Goal: Task Accomplishment & Management: Complete application form

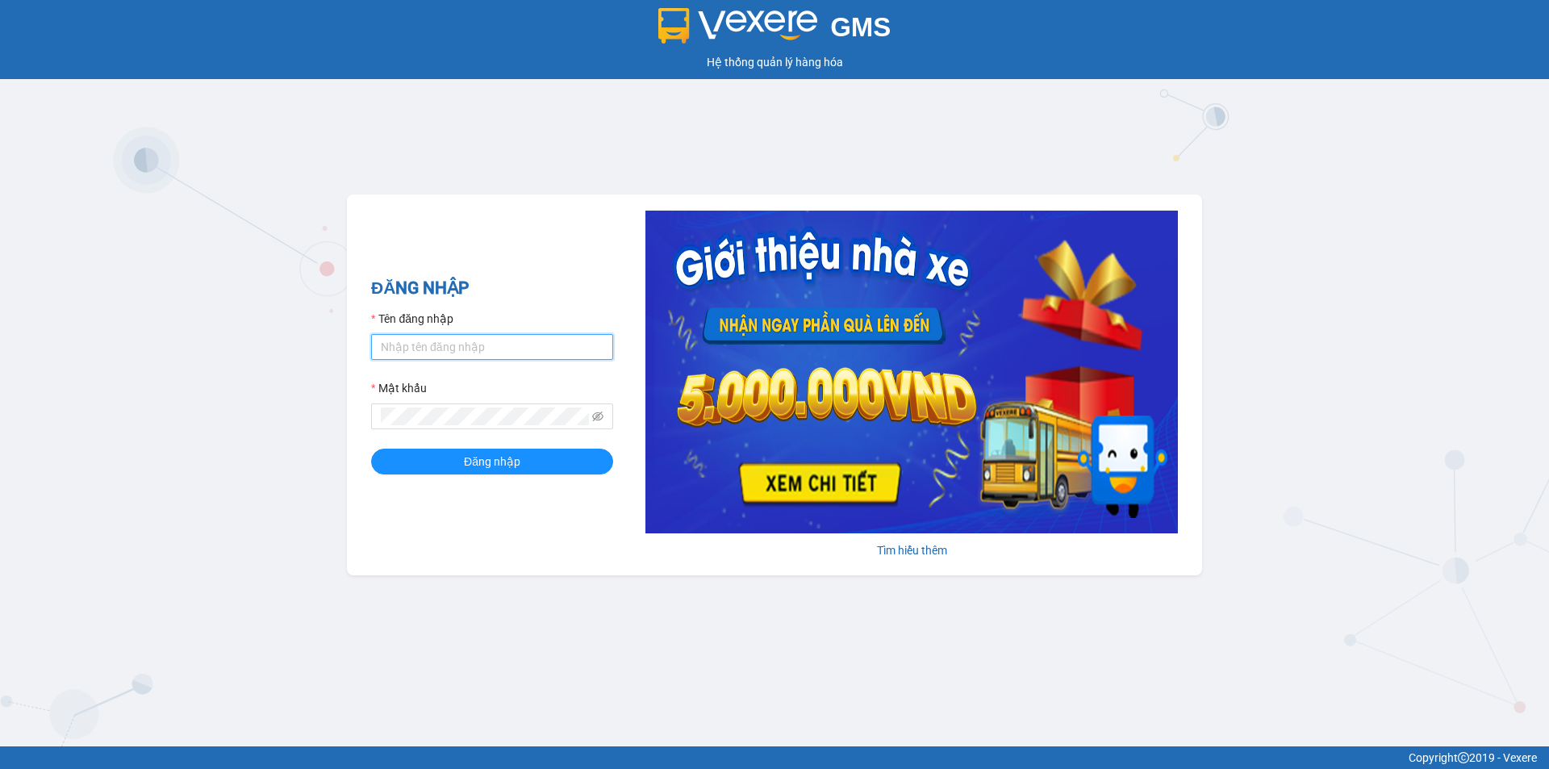
click at [463, 341] on input "Tên đăng nhập" at bounding box center [492, 347] width 242 height 26
type input "hokimthao.phongphu"
click at [371, 448] on button "Đăng nhập" at bounding box center [492, 461] width 242 height 26
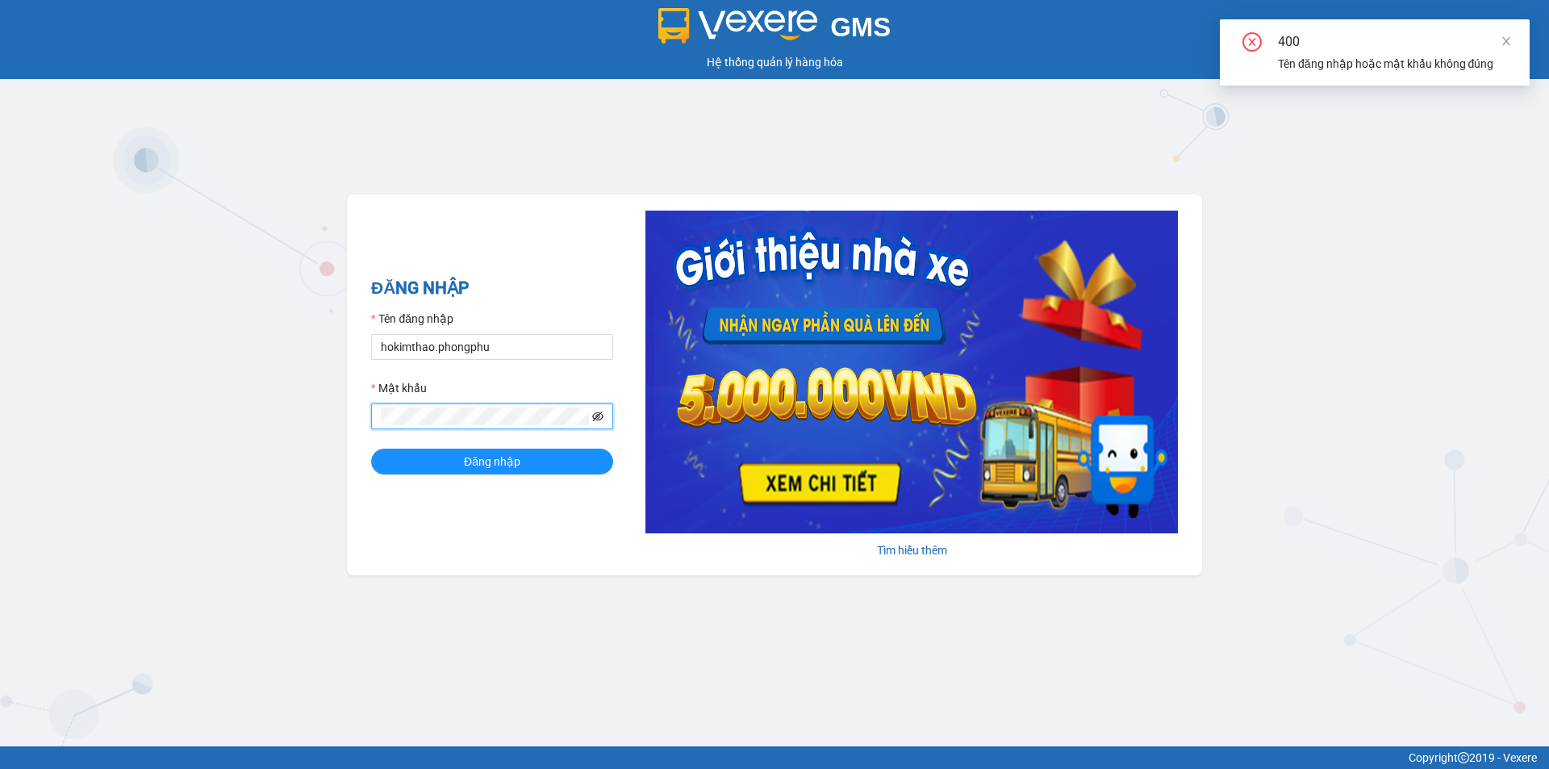
click at [598, 417] on icon "eye-invisible" at bounding box center [597, 416] width 11 height 11
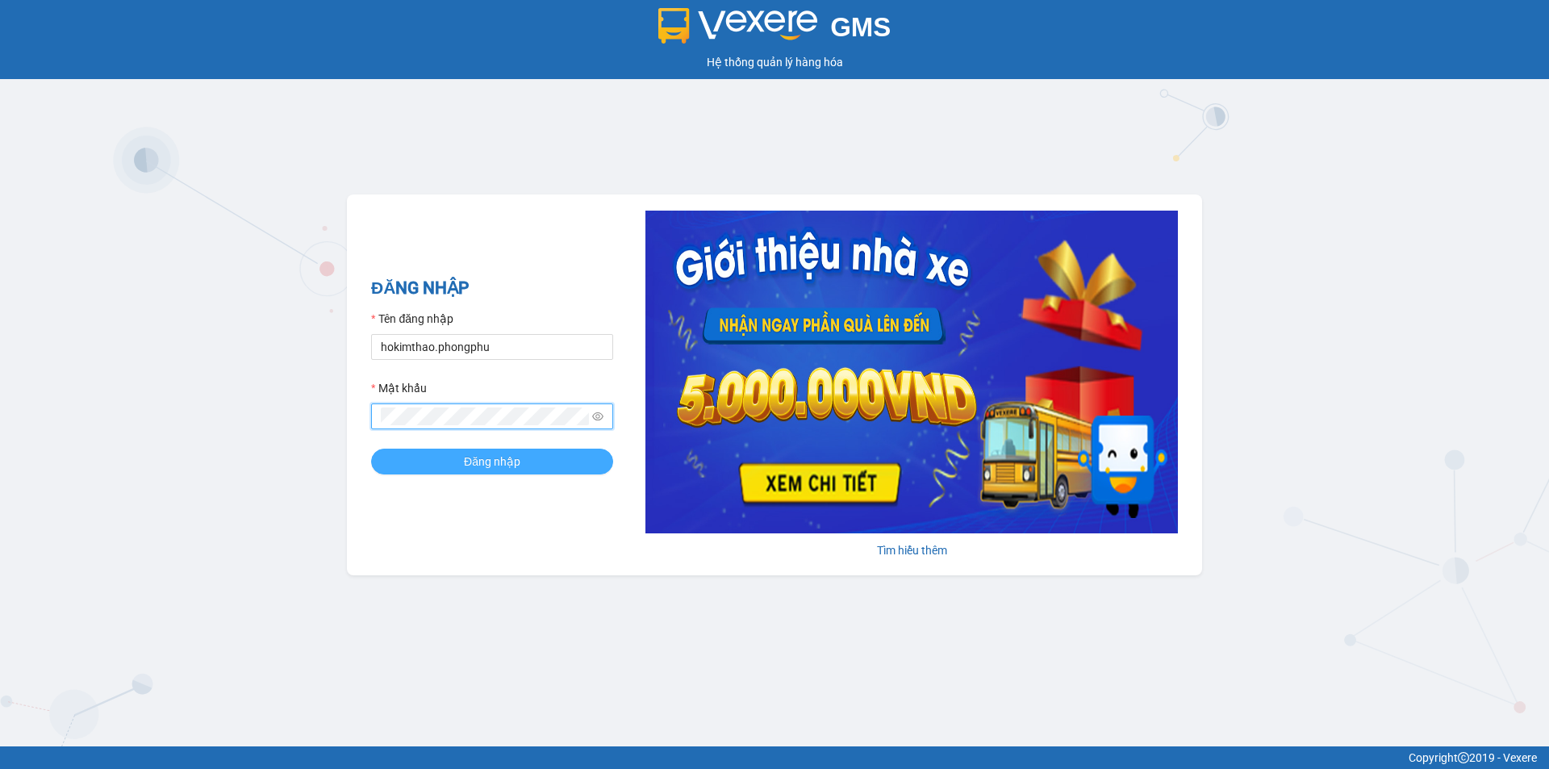
click at [515, 465] on span "Đăng nhập" at bounding box center [492, 462] width 56 height 18
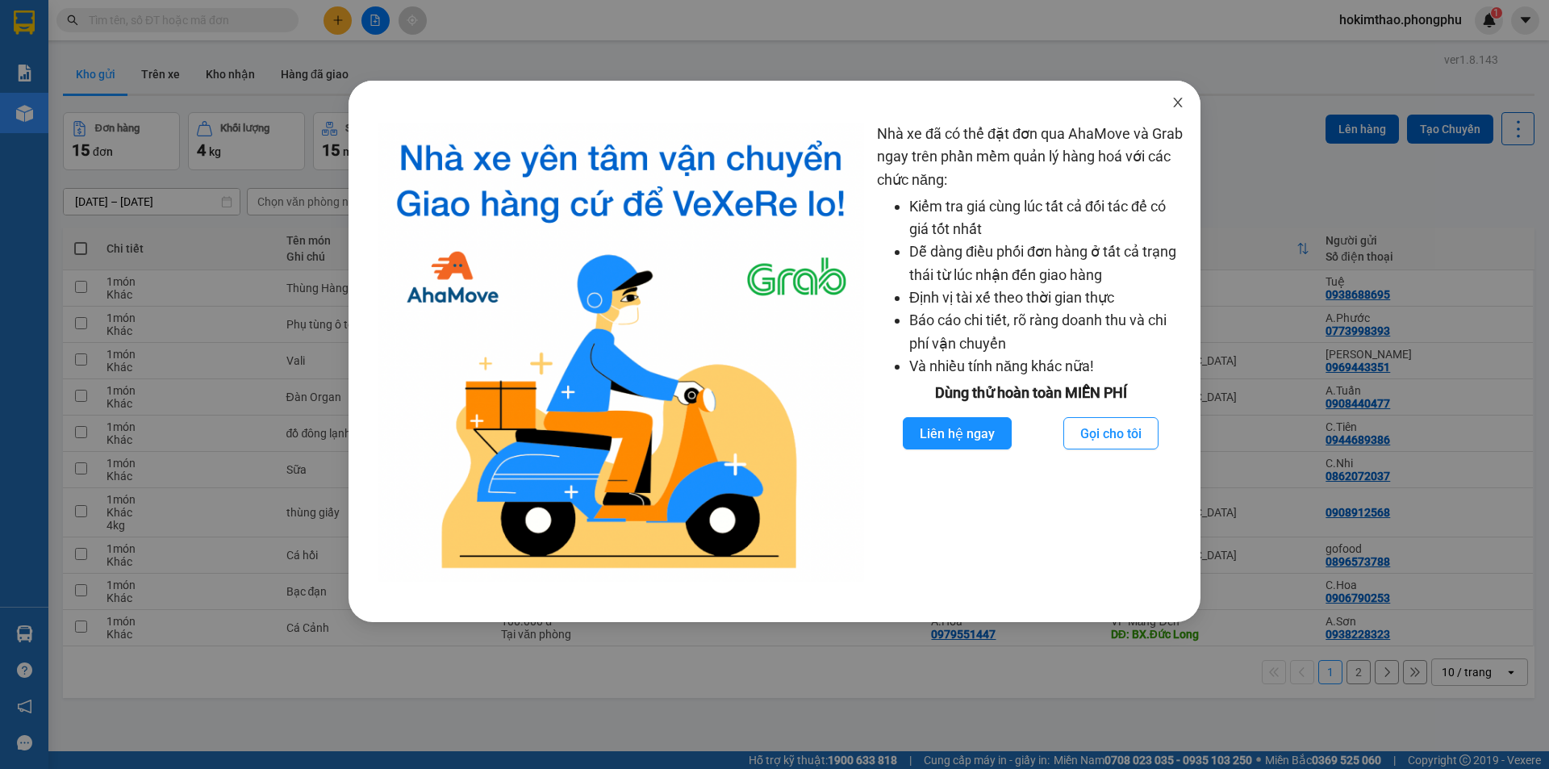
click at [1178, 99] on icon "close" at bounding box center [1177, 102] width 13 height 13
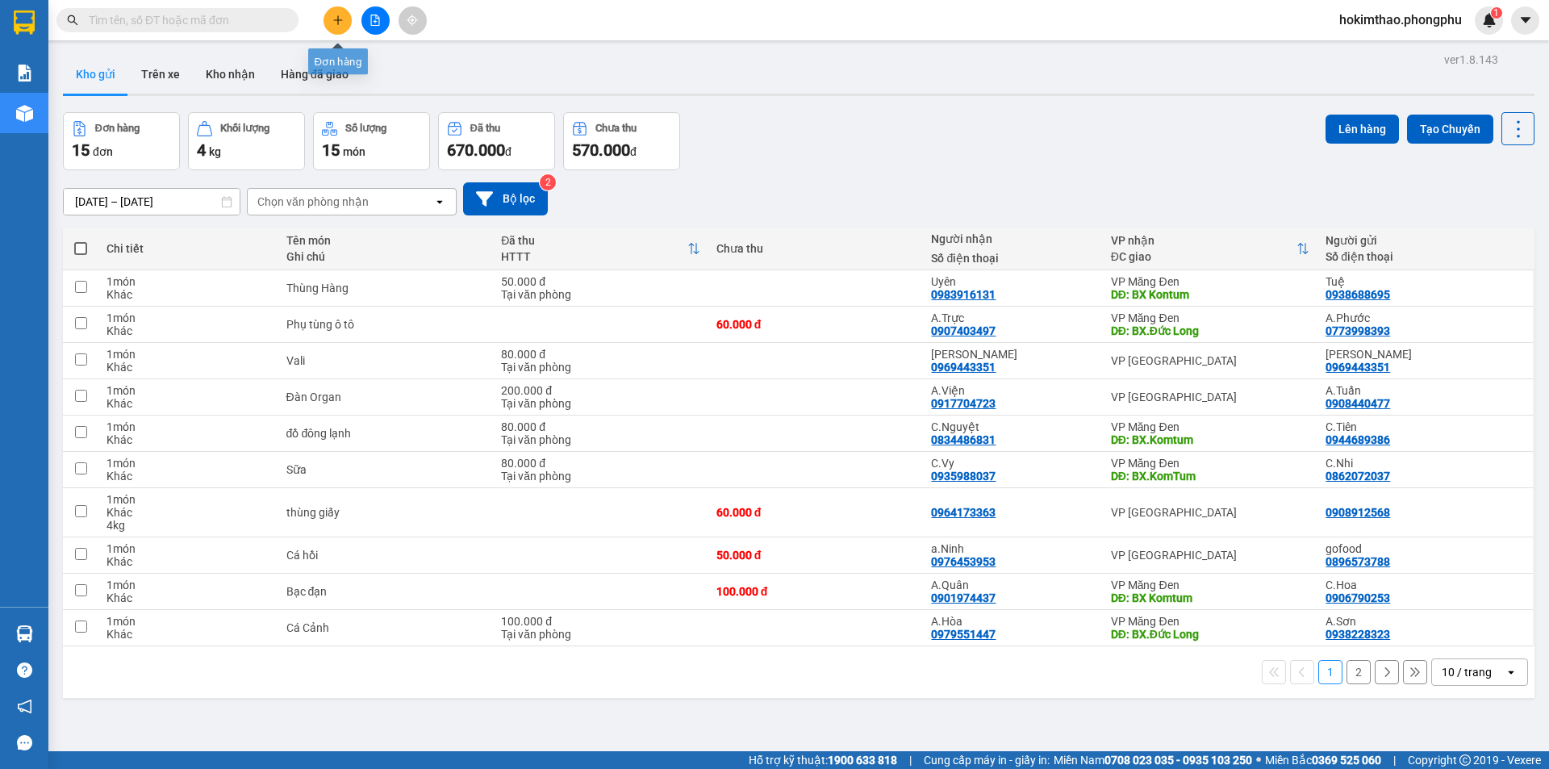
click at [338, 19] on icon "plus" at bounding box center [337, 19] width 1 height 9
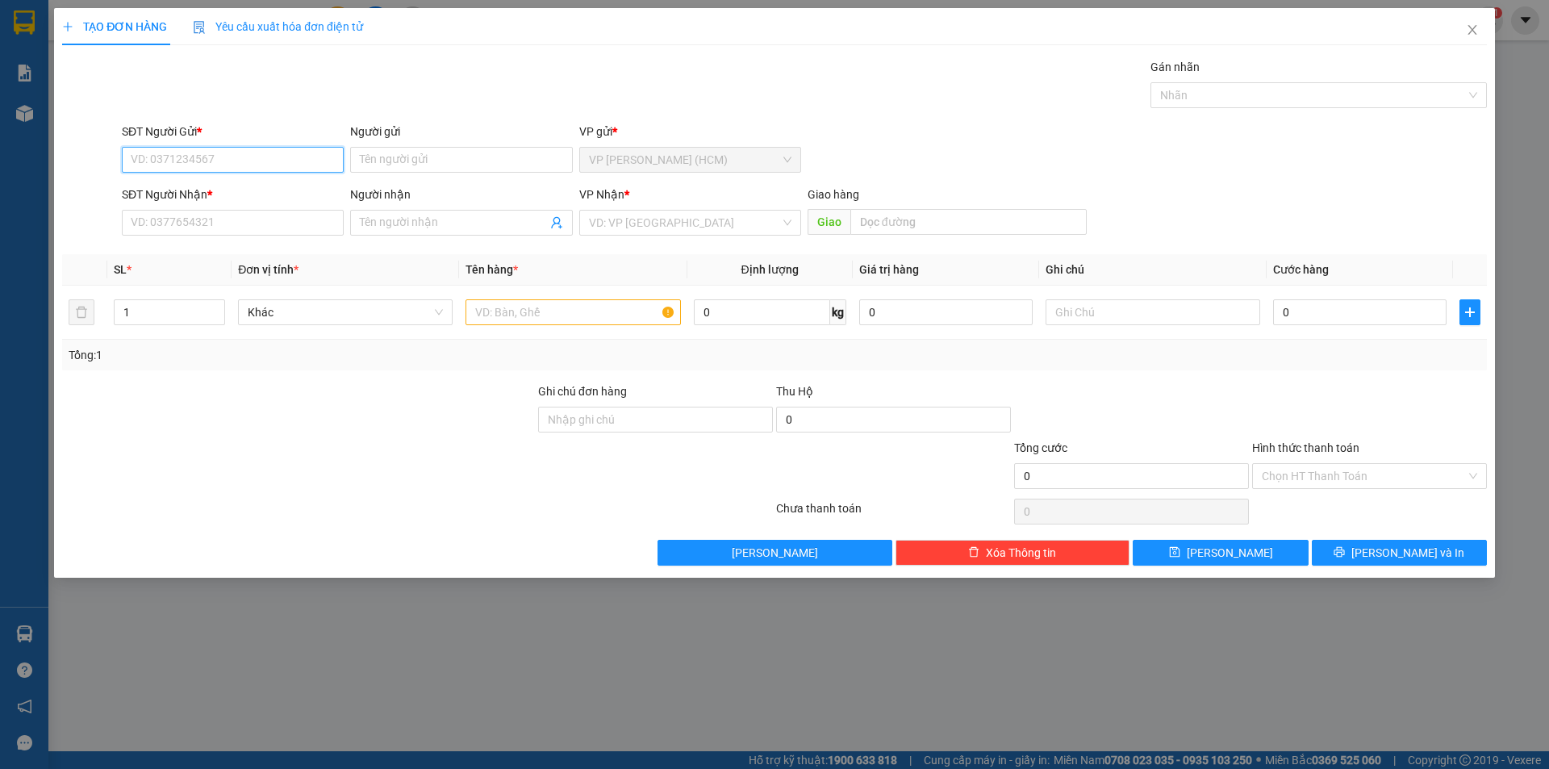
click at [295, 148] on input "SĐT Người Gửi *" at bounding box center [233, 160] width 222 height 26
click at [228, 166] on input "SĐT Người Gửi *" at bounding box center [233, 160] width 222 height 26
type input "0337569815"
drag, startPoint x: 215, startPoint y: 157, endPoint x: 82, endPoint y: 157, distance: 133.1
click at [82, 157] on div "SĐT Người Gửi * 0337569815 0337569815 Người gửi Tên người gửi VP gửi * VP Hoàng…" at bounding box center [774, 151] width 1428 height 56
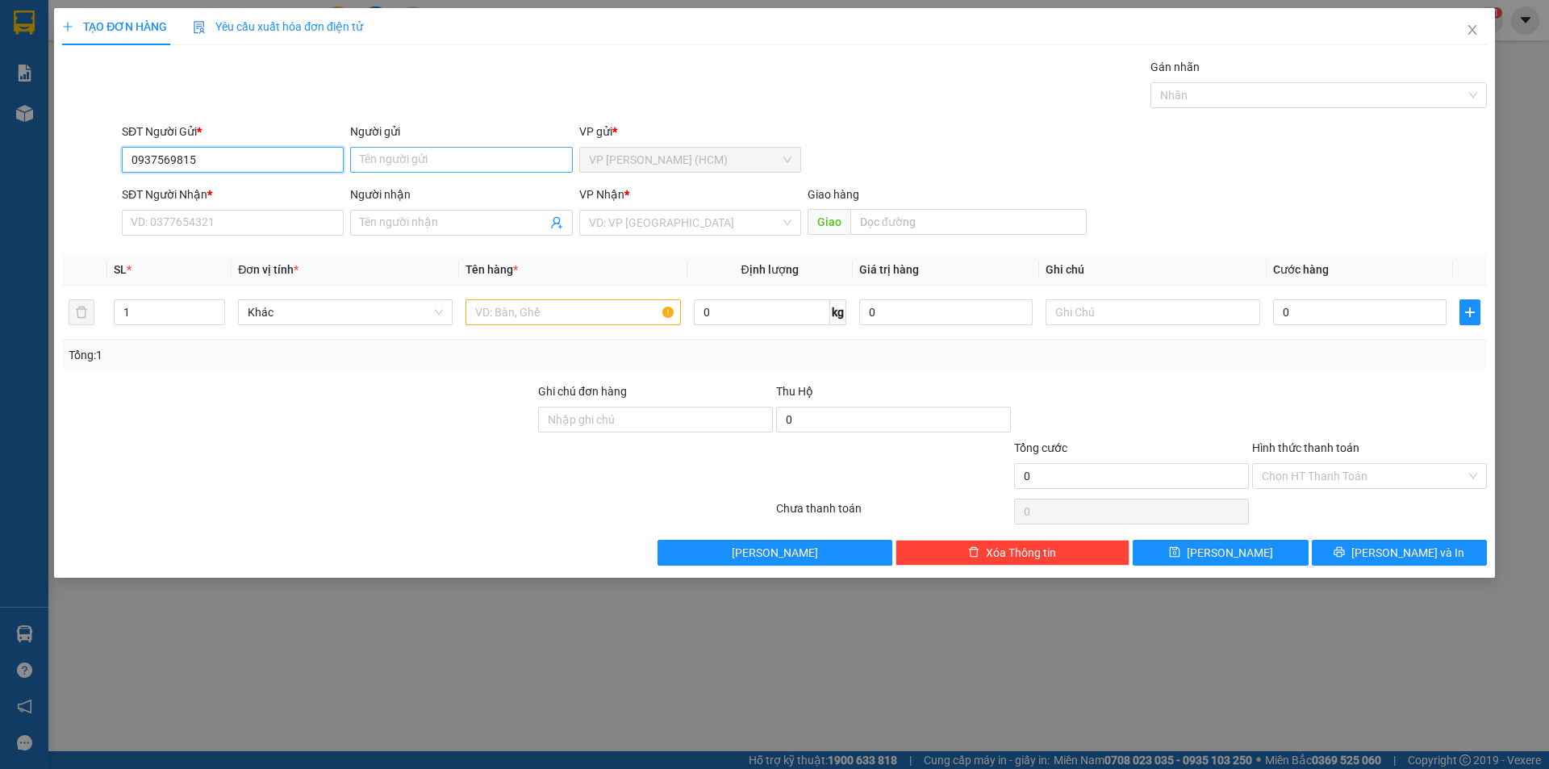
type input "0937569815"
click at [449, 159] on input "Người gửi" at bounding box center [461, 160] width 222 height 26
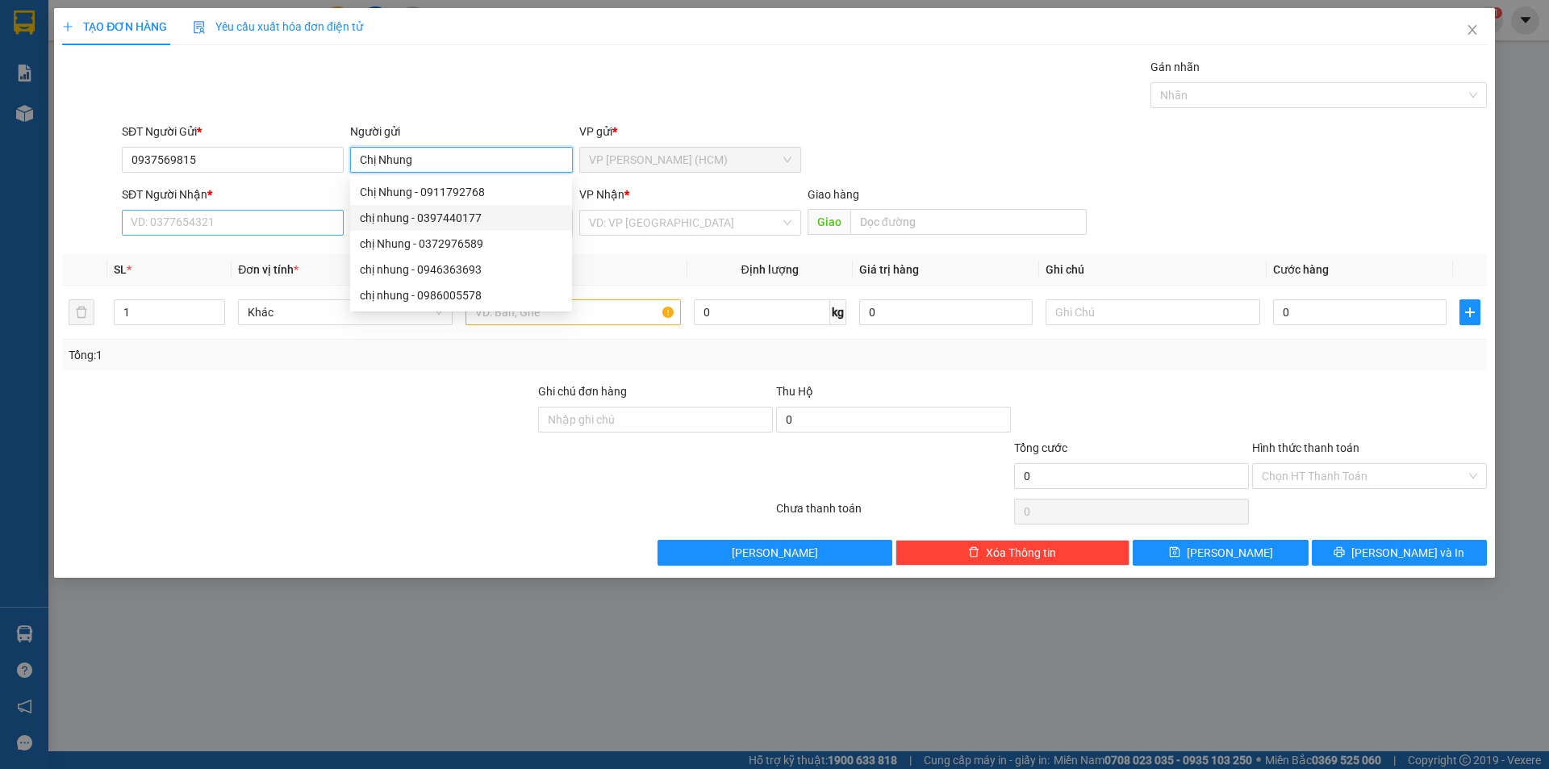
type input "Chị Nhung"
click at [278, 226] on input "SĐT Người Nhận *" at bounding box center [233, 223] width 222 height 26
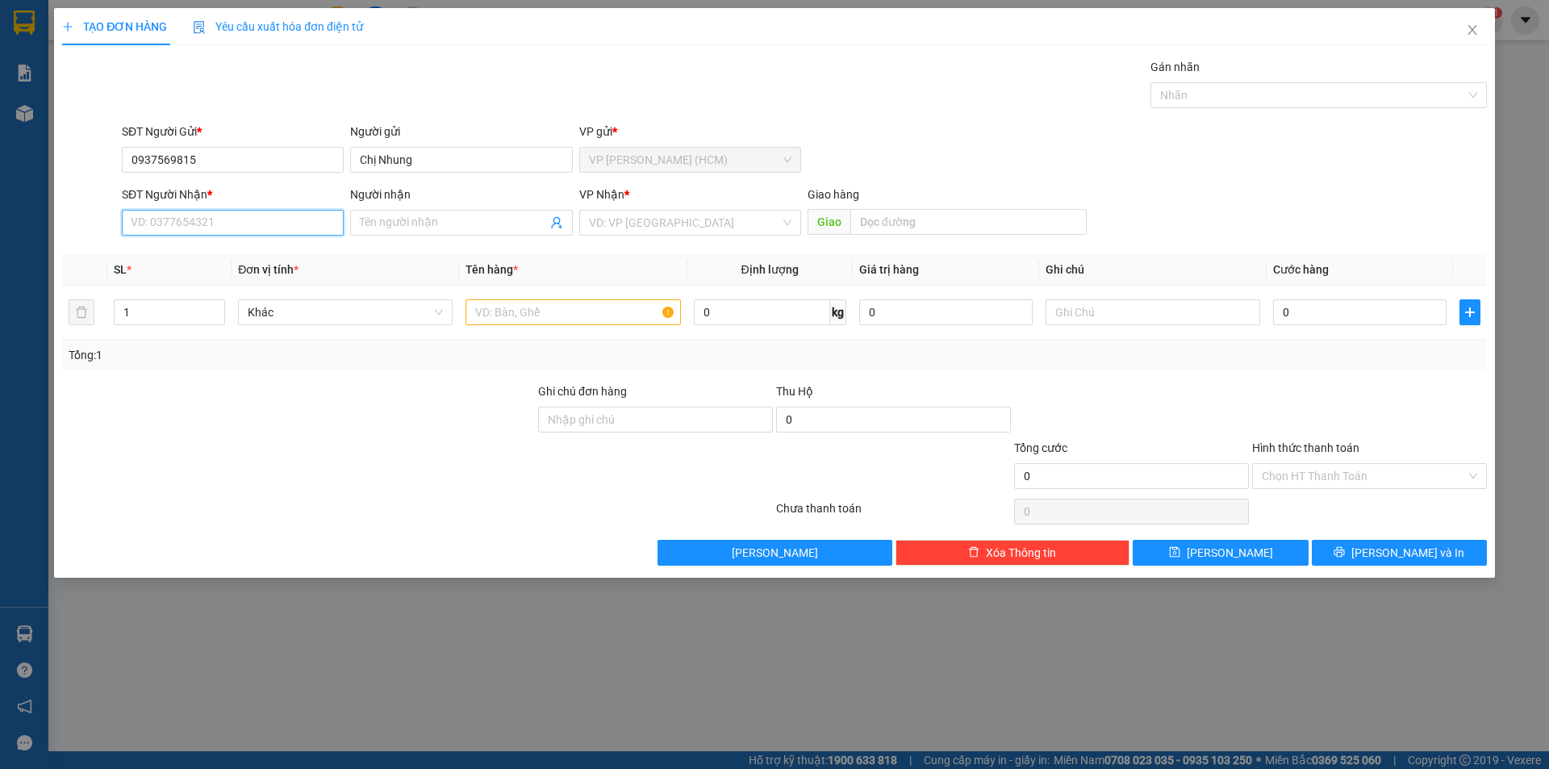
click at [274, 228] on input "SĐT Người Nhận *" at bounding box center [233, 223] width 222 height 26
drag, startPoint x: 211, startPoint y: 158, endPoint x: 123, endPoint y: 157, distance: 87.9
click at [123, 157] on input "0937569815" at bounding box center [233, 160] width 222 height 26
click at [200, 219] on input "SĐT Người Nhận *" at bounding box center [233, 223] width 222 height 26
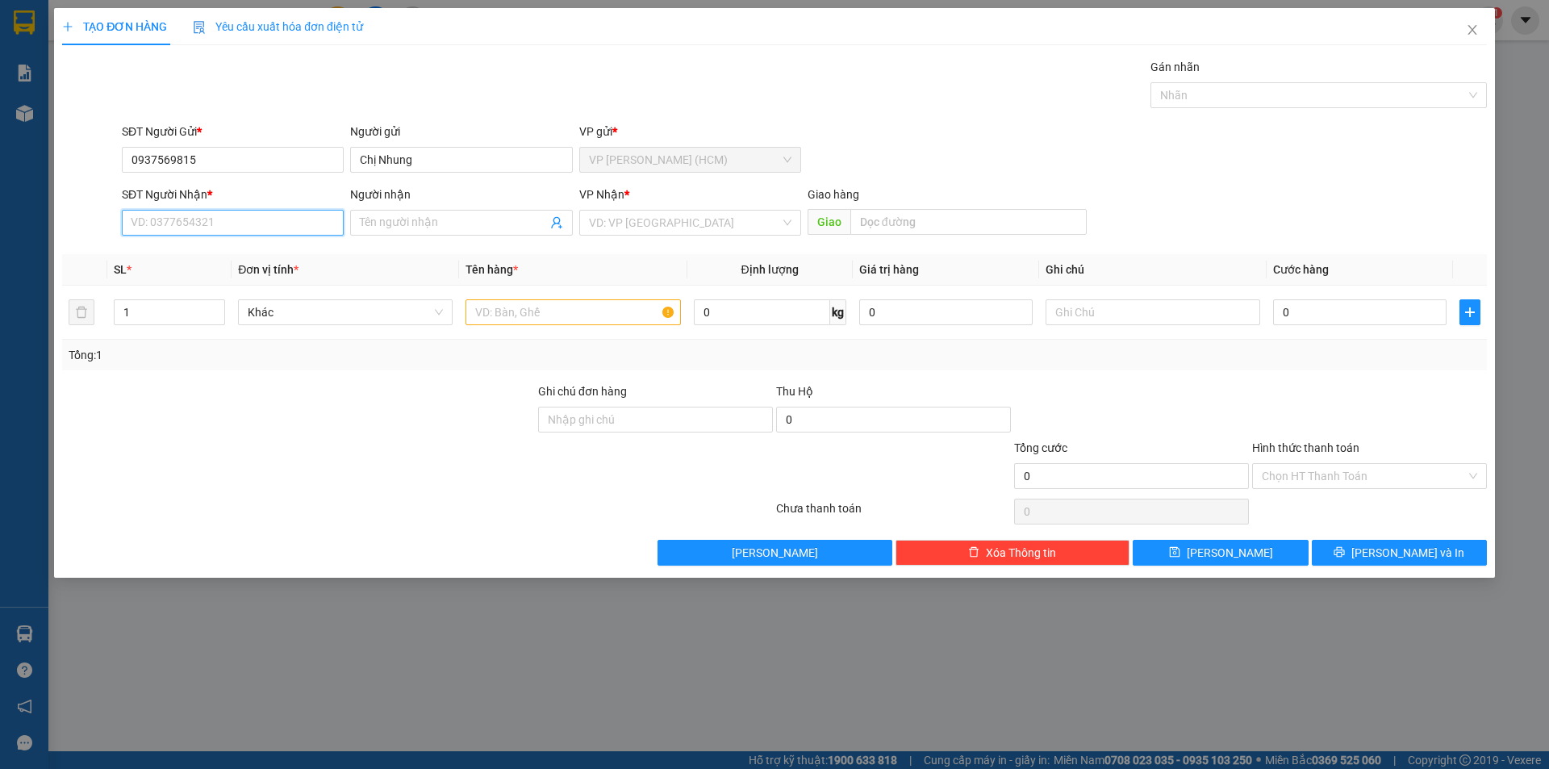
paste input "0937569815"
type input "0937569815"
drag, startPoint x: 219, startPoint y: 160, endPoint x: 111, endPoint y: 178, distance: 109.7
click at [126, 172] on input "0937569815" at bounding box center [233, 160] width 222 height 26
click at [157, 163] on input "SĐT Người Gửi *" at bounding box center [233, 160] width 222 height 26
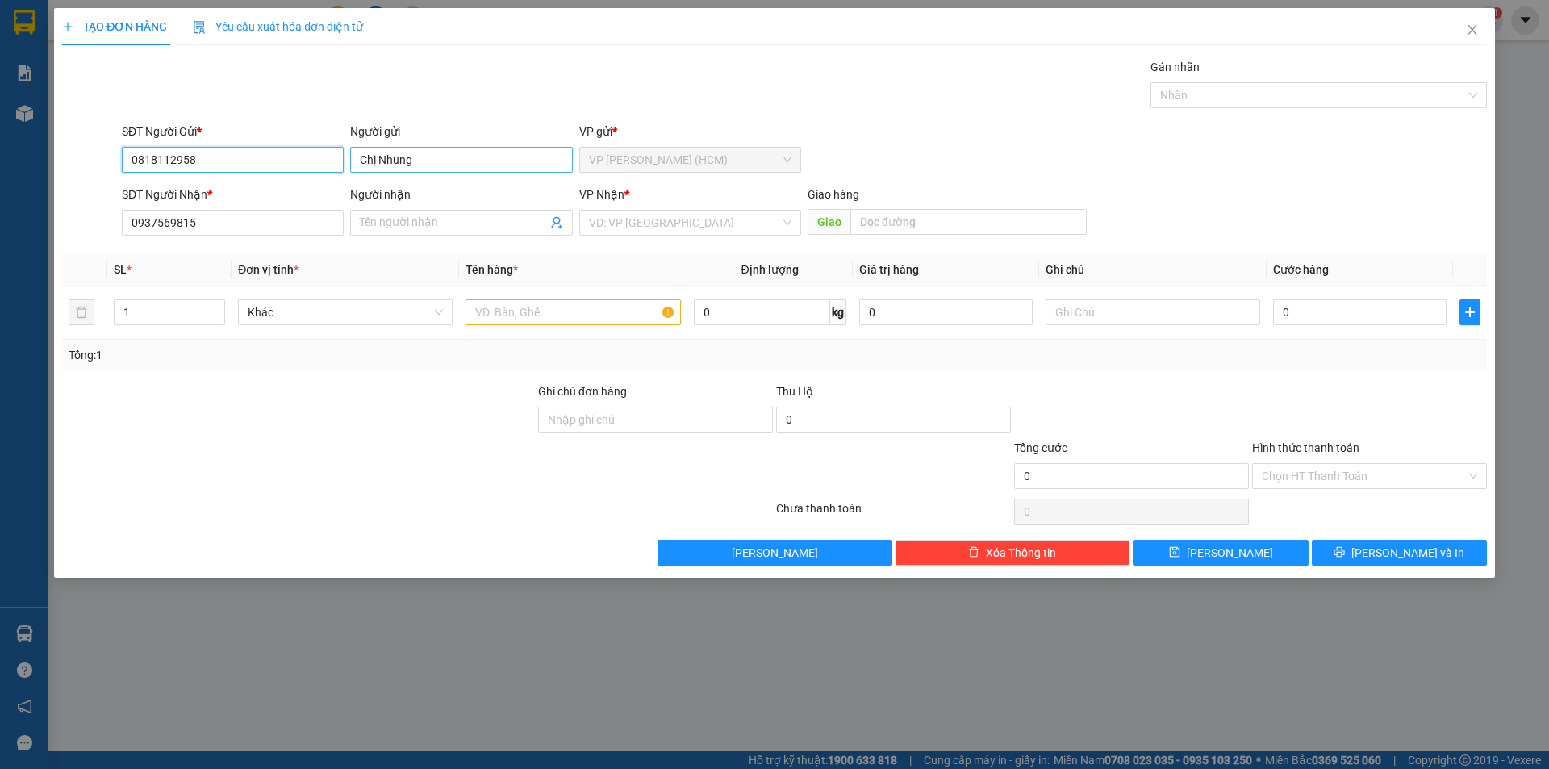
type input "0818112958"
click at [464, 157] on input "Chị Nhung" at bounding box center [461, 160] width 222 height 26
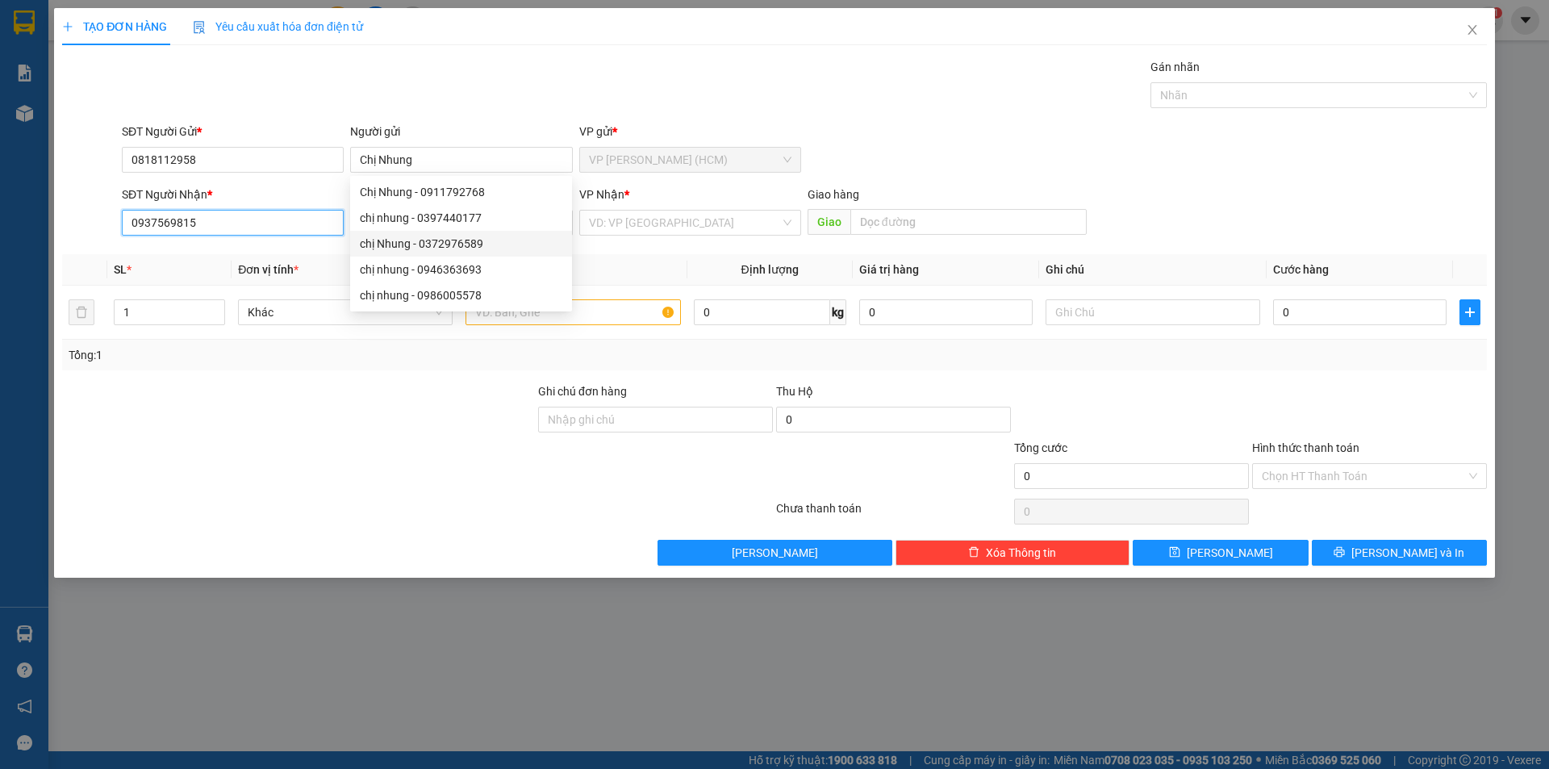
click at [277, 216] on input "0937569815" at bounding box center [233, 223] width 222 height 26
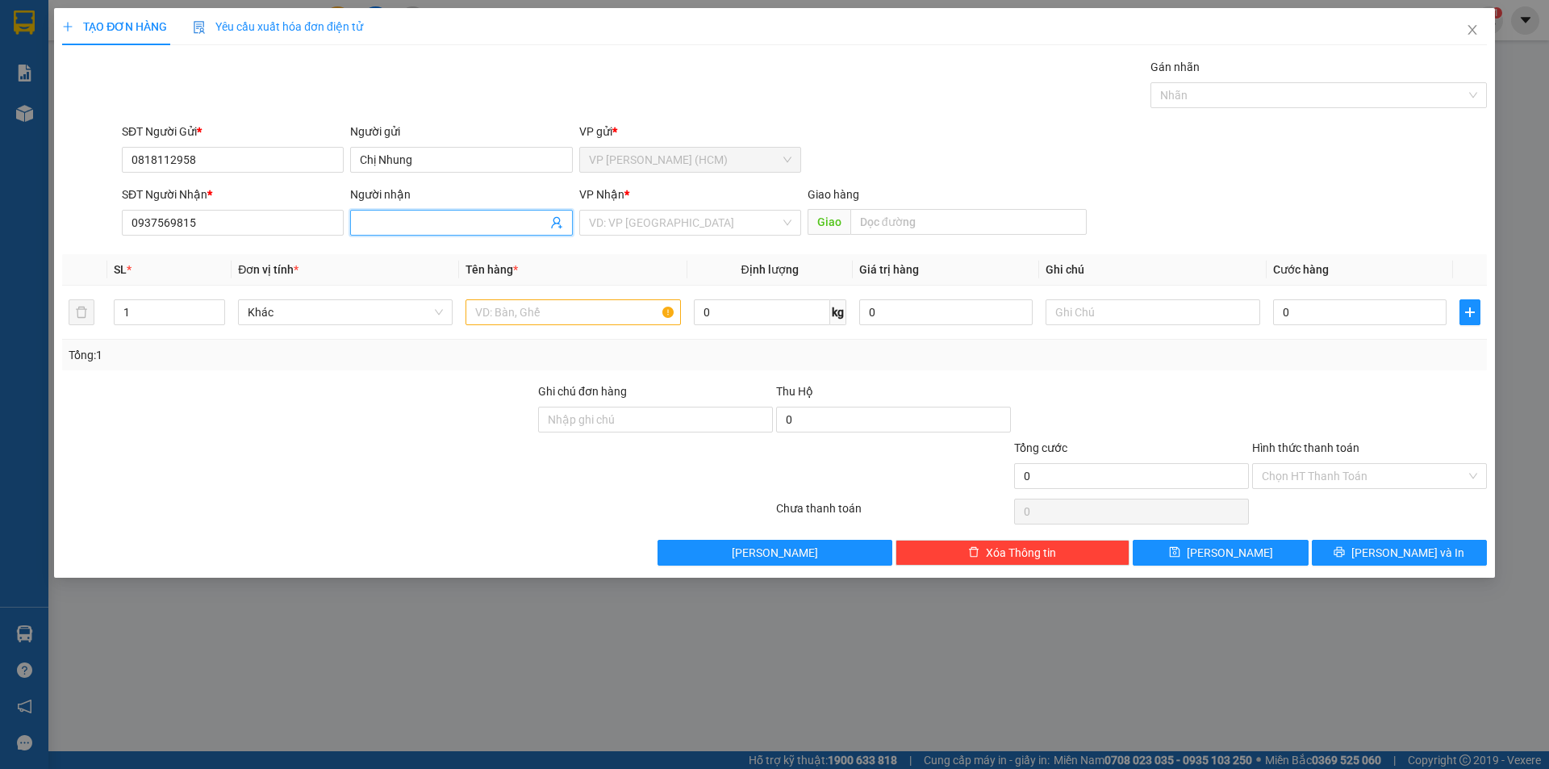
click at [472, 222] on input "Người nhận" at bounding box center [453, 223] width 186 height 18
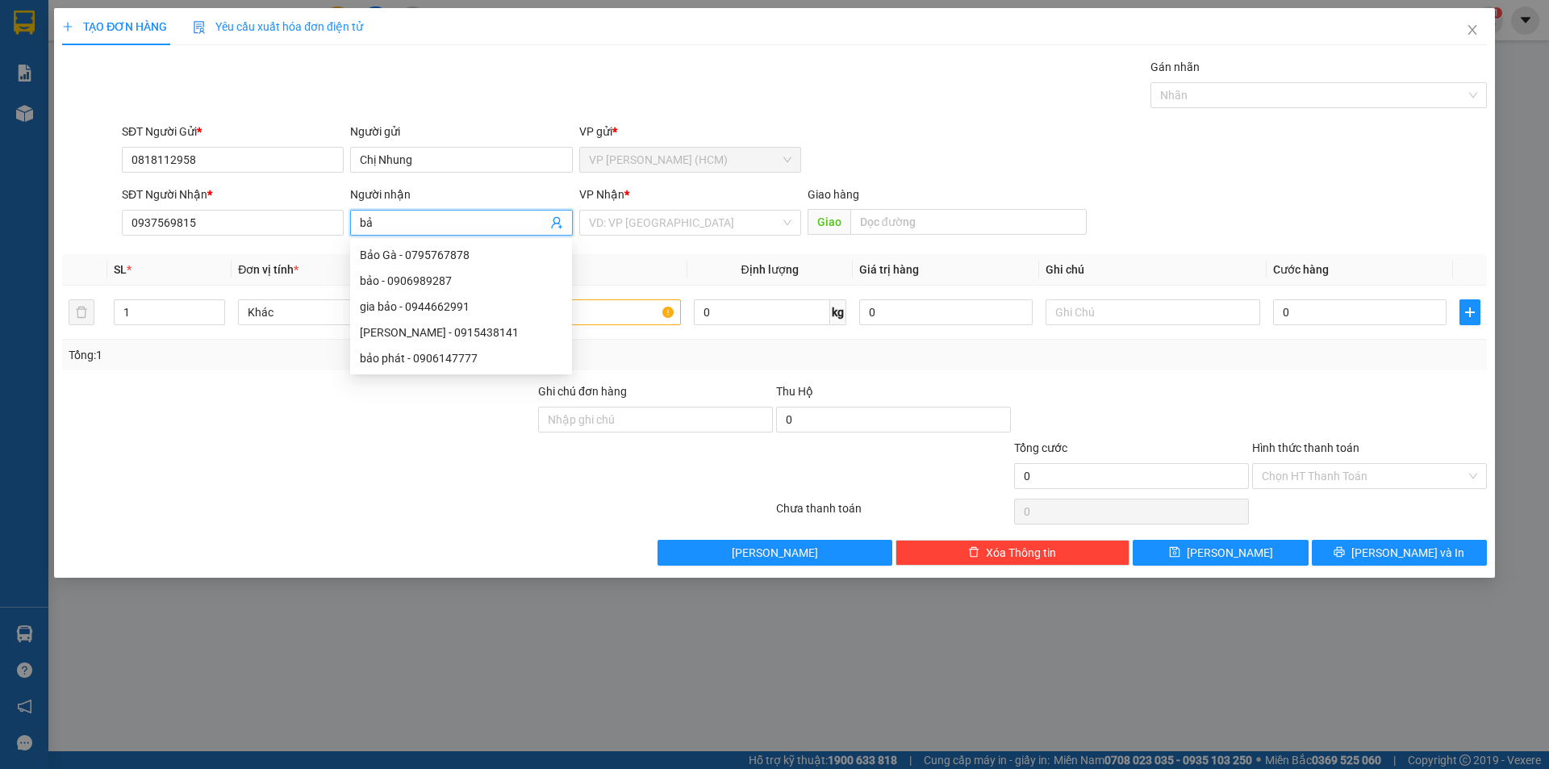
type input "b"
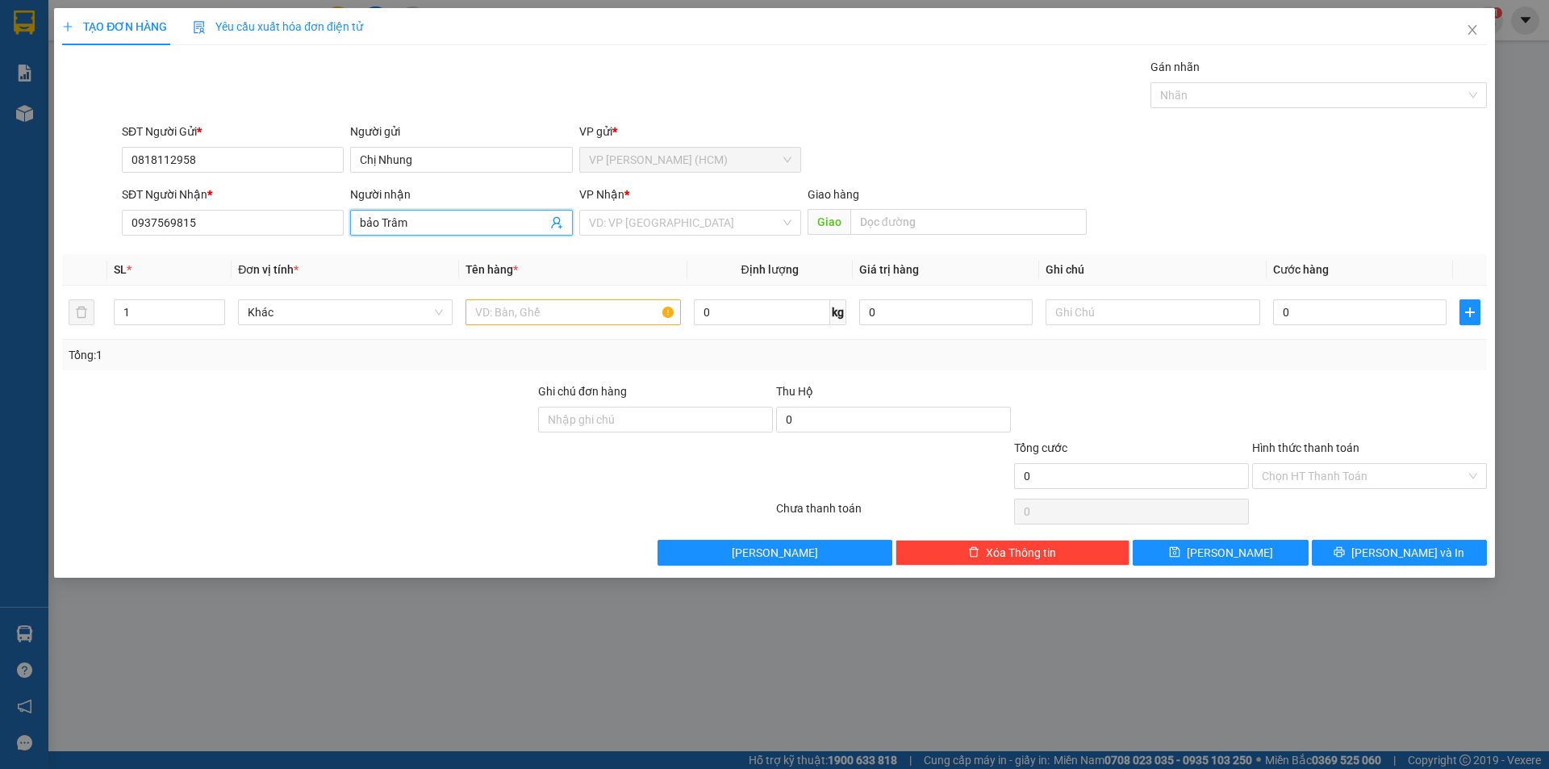
click at [364, 223] on input "bảo Trâm" at bounding box center [453, 223] width 186 height 18
click at [341, 320] on span "Khác" at bounding box center [345, 312] width 195 height 24
type input "Bảo Trâm"
click at [207, 394] on div at bounding box center [298, 410] width 476 height 56
click at [537, 311] on input "text" at bounding box center [572, 312] width 215 height 26
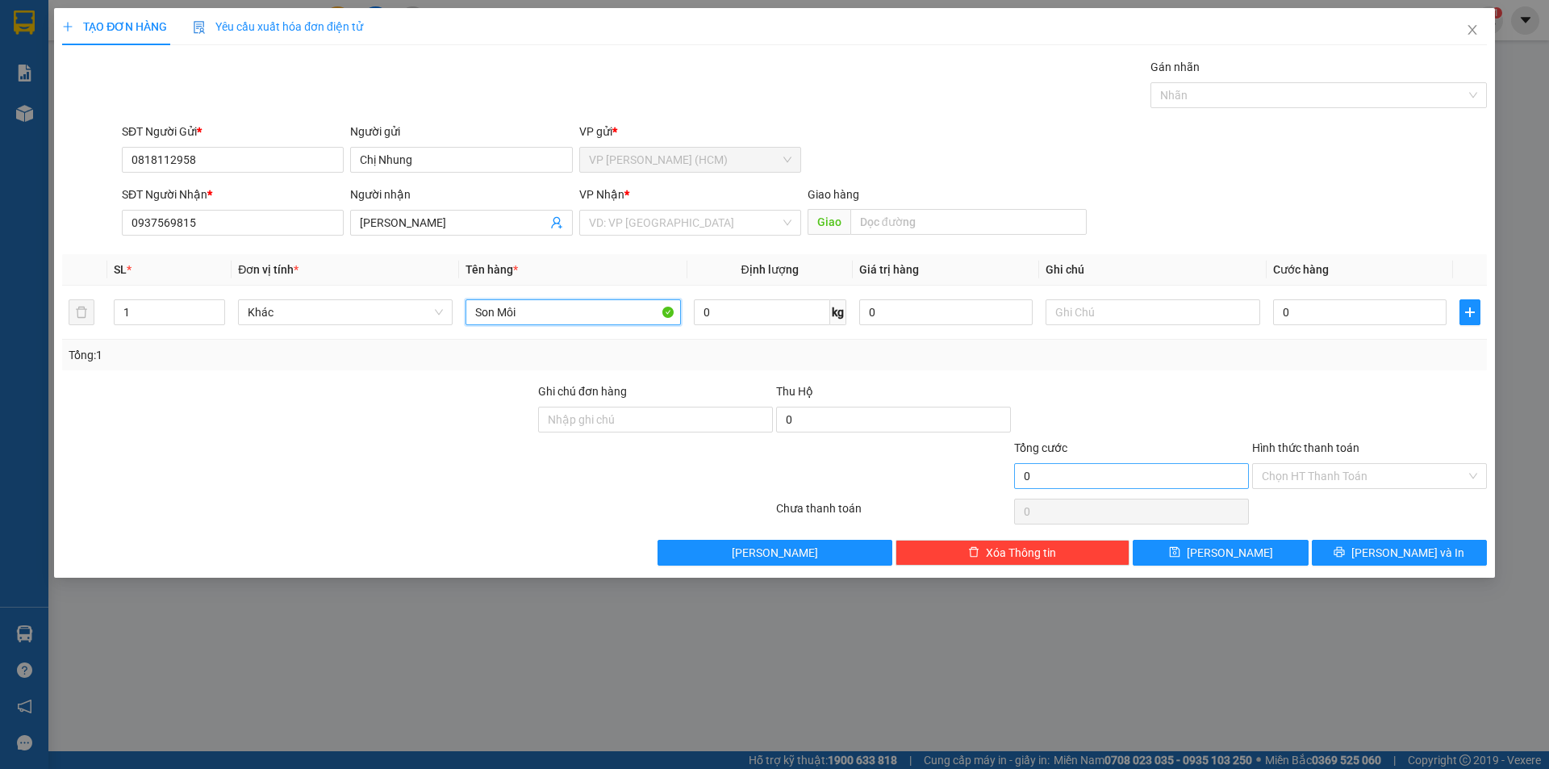
type input "Son Môi"
click at [1062, 475] on input "0" at bounding box center [1131, 476] width 235 height 26
click at [1053, 474] on input "0" at bounding box center [1131, 476] width 235 height 26
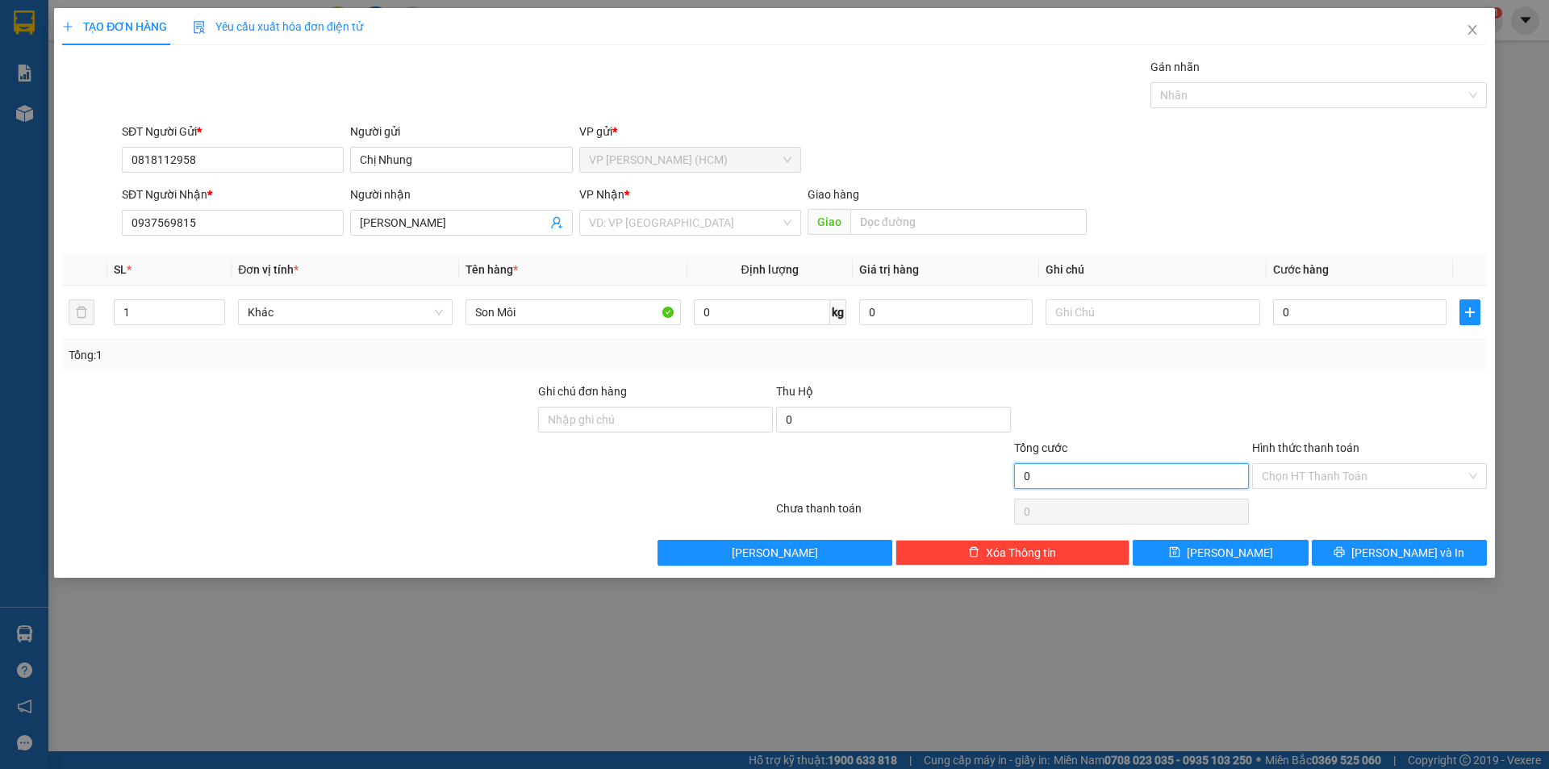
click at [1053, 474] on input "0" at bounding box center [1131, 476] width 235 height 26
click at [1045, 474] on input "0" at bounding box center [1131, 476] width 235 height 26
click at [1041, 473] on input "0" at bounding box center [1131, 476] width 235 height 26
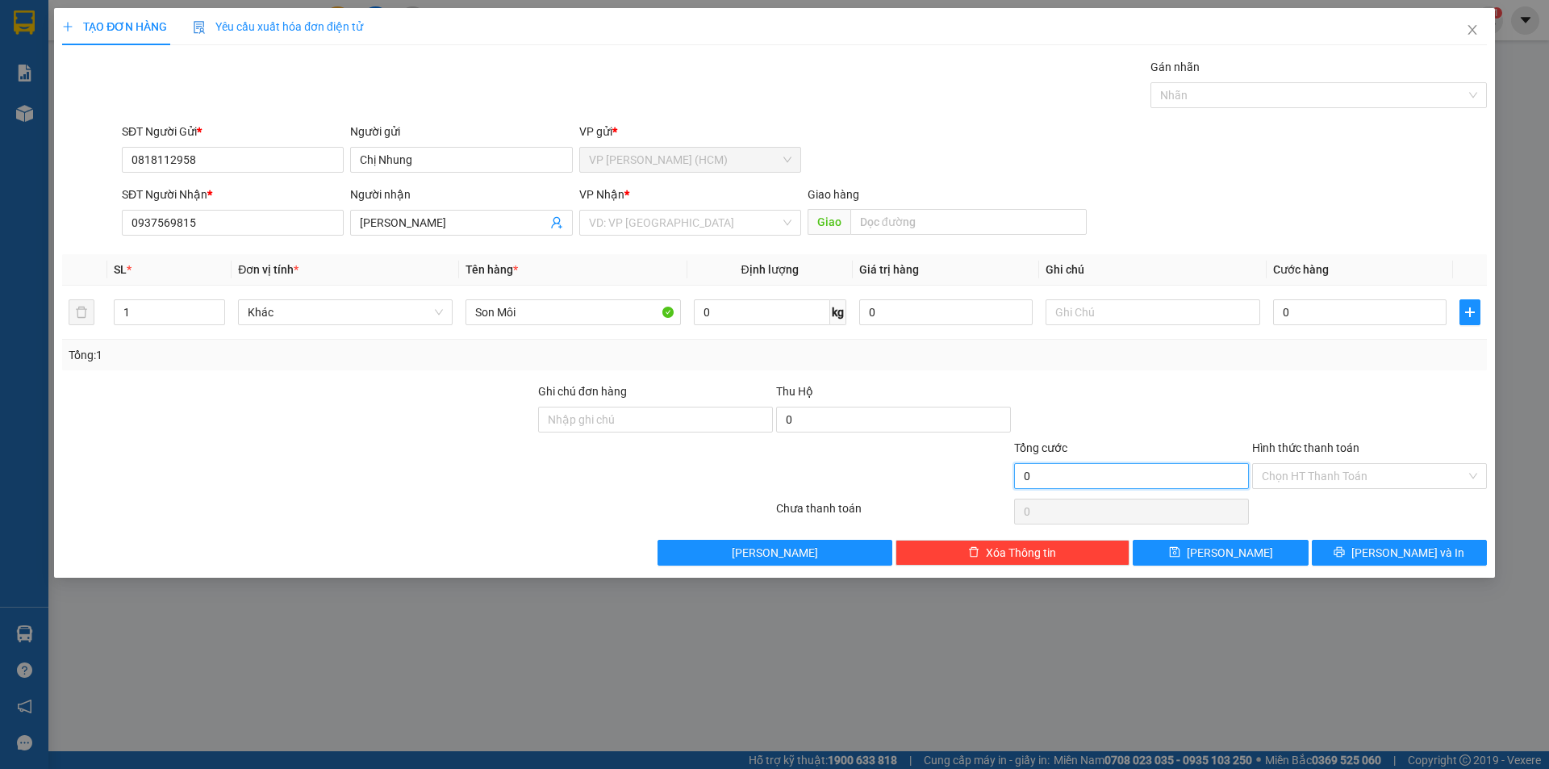
click at [1020, 472] on input "0" at bounding box center [1131, 476] width 235 height 26
click at [1024, 472] on input "0" at bounding box center [1131, 476] width 235 height 26
click at [921, 318] on input "0" at bounding box center [945, 312] width 173 height 26
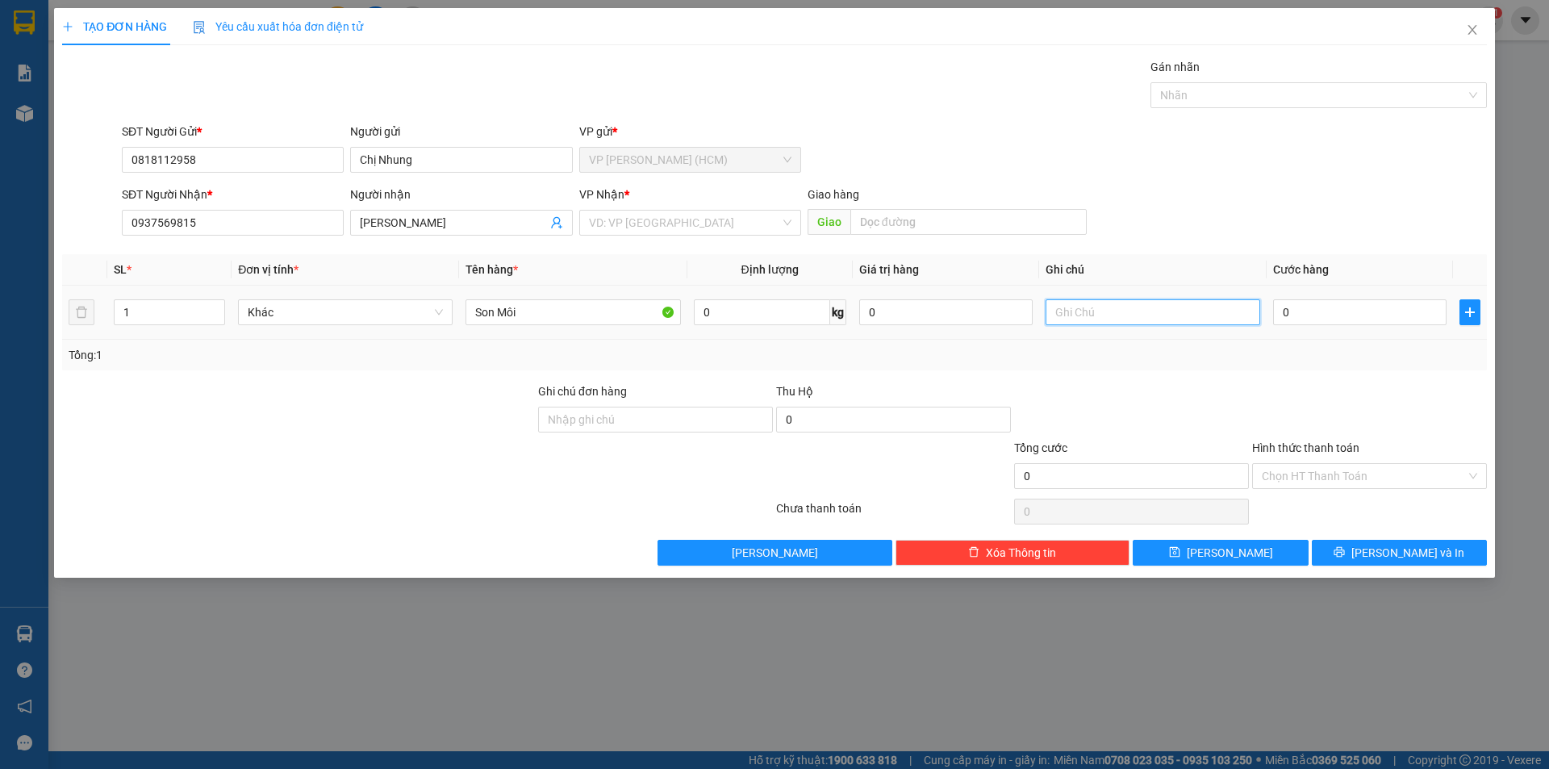
click at [1083, 315] on input "text" at bounding box center [1152, 312] width 215 height 26
click at [1320, 316] on input "0" at bounding box center [1359, 312] width 173 height 26
type input "5"
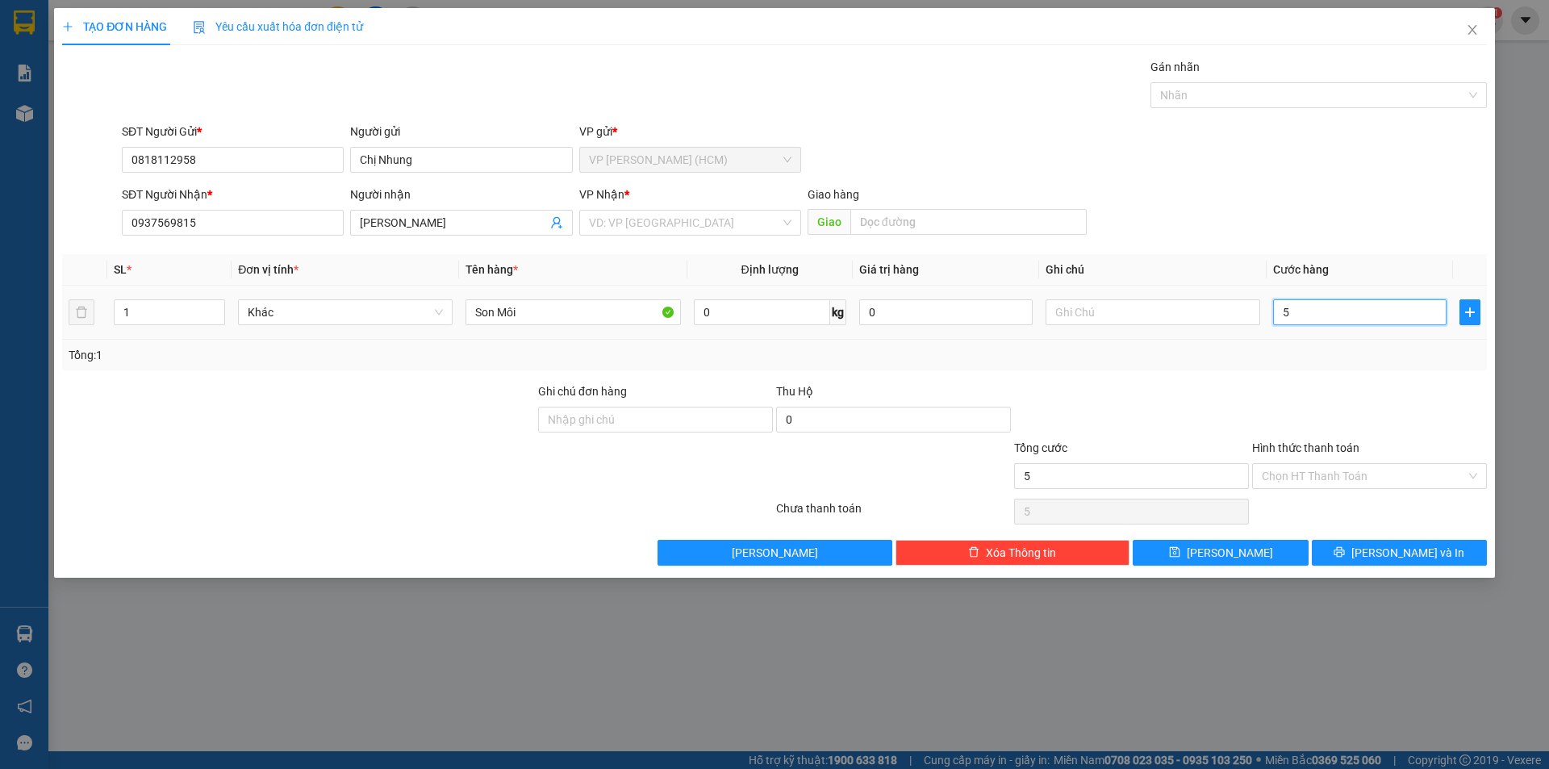
type input "50"
type input "500"
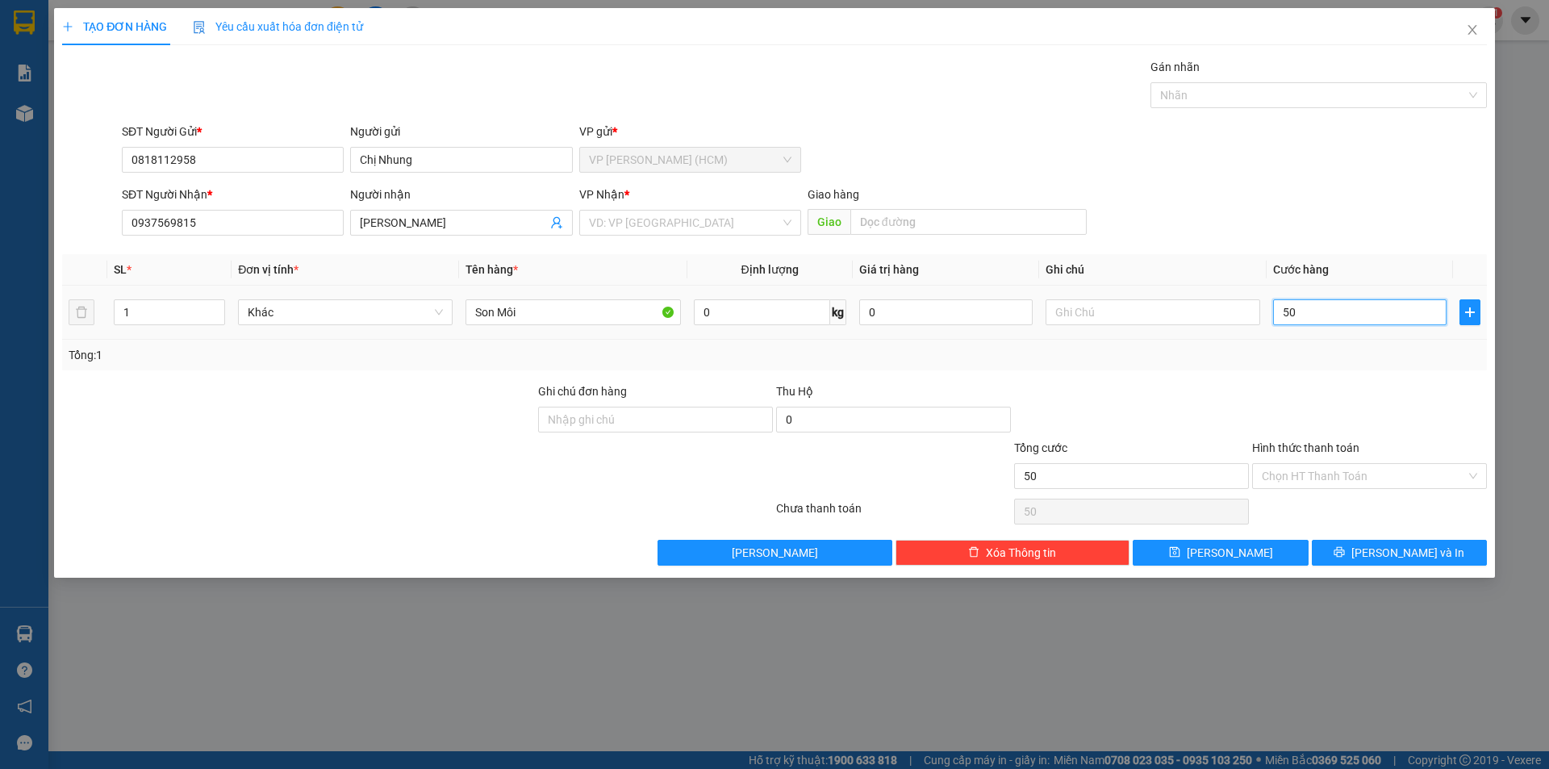
type input "500"
type input "5.000"
type input "50.000"
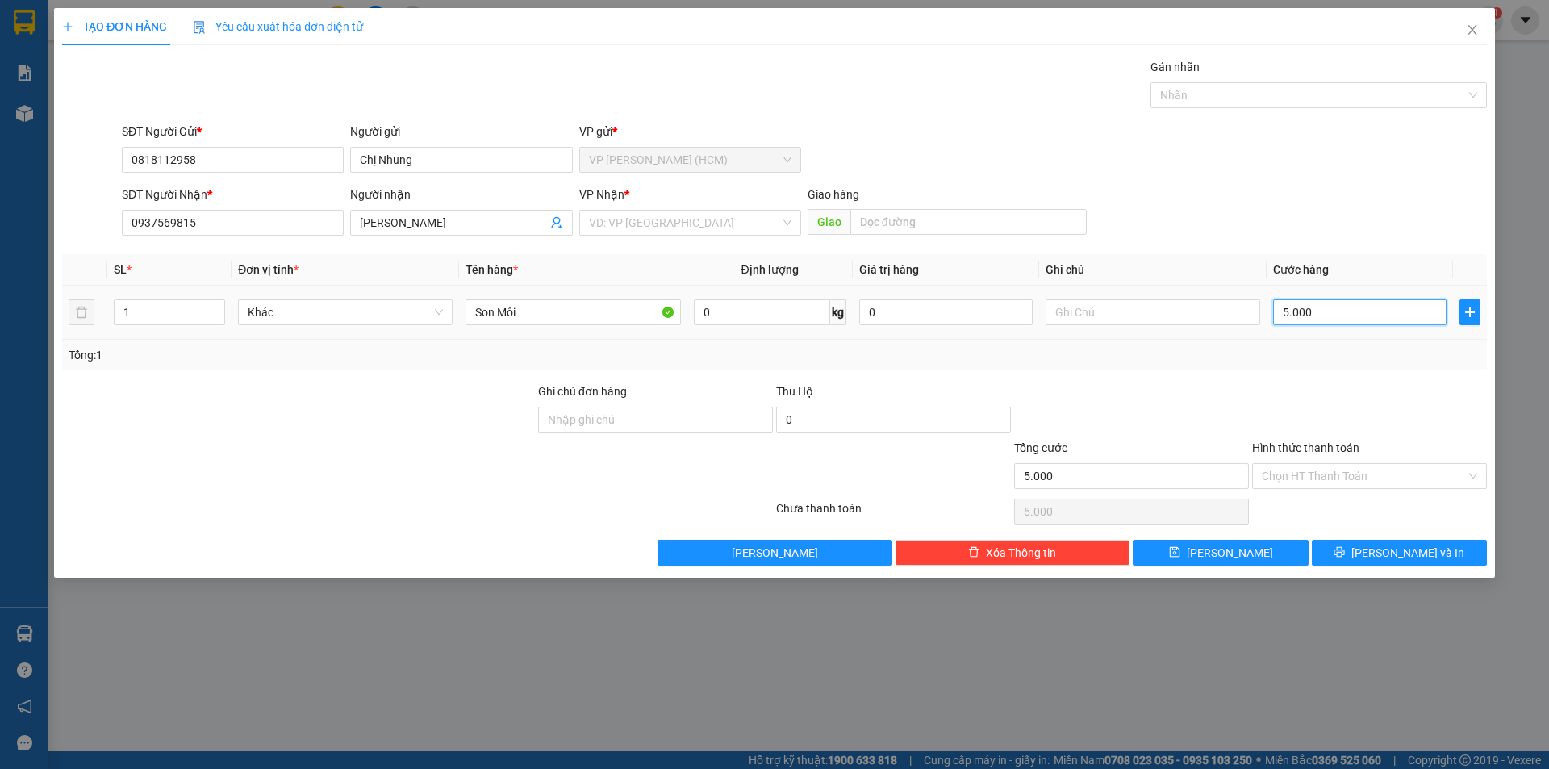
type input "50.000"
click at [1347, 470] on input "Hình thức thanh toán" at bounding box center [1364, 476] width 204 height 24
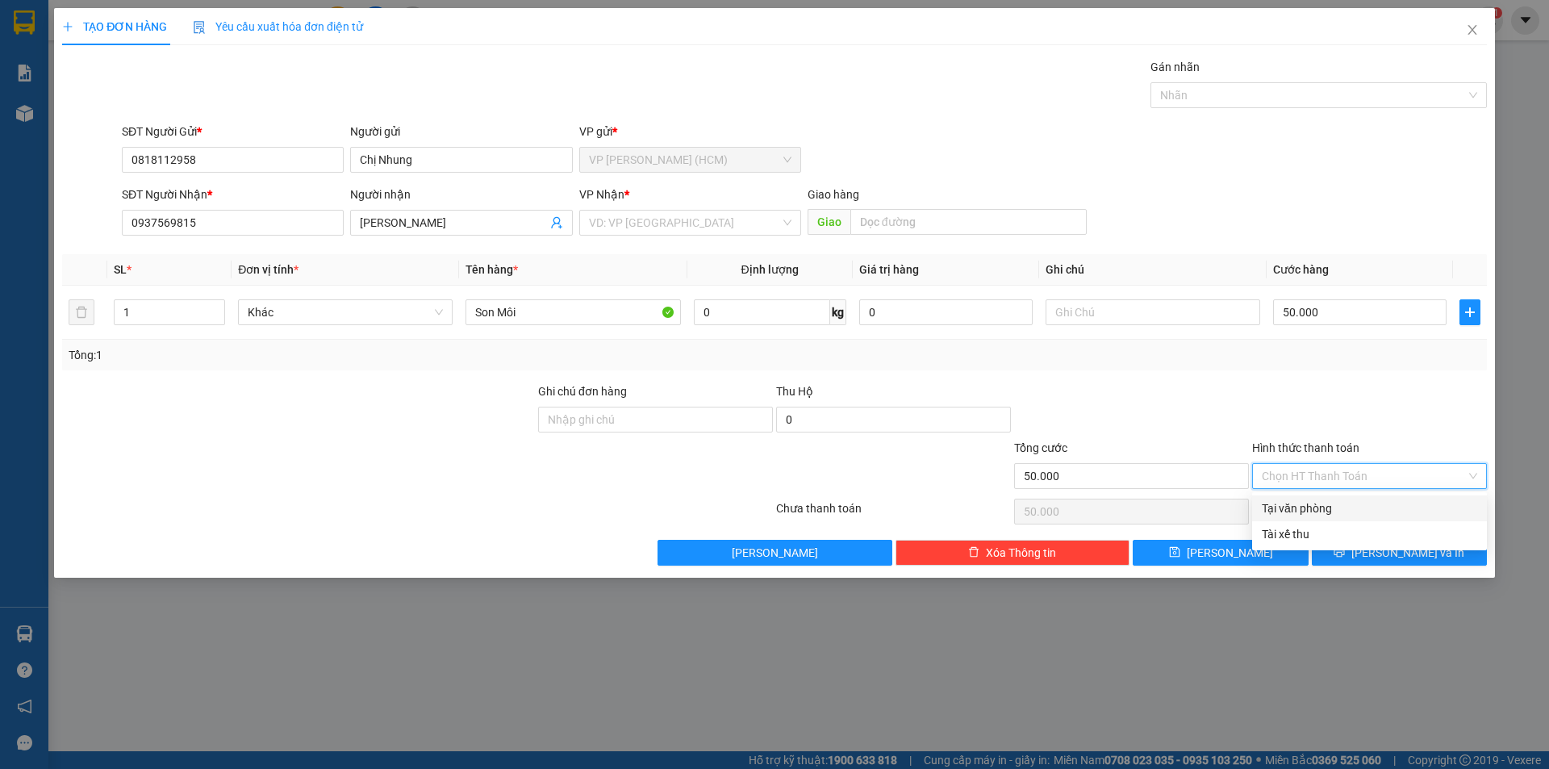
click at [1335, 511] on div "Tại văn phòng" at bounding box center [1369, 508] width 215 height 18
type input "0"
click at [1331, 548] on button "Lưu và In" at bounding box center [1399, 553] width 175 height 26
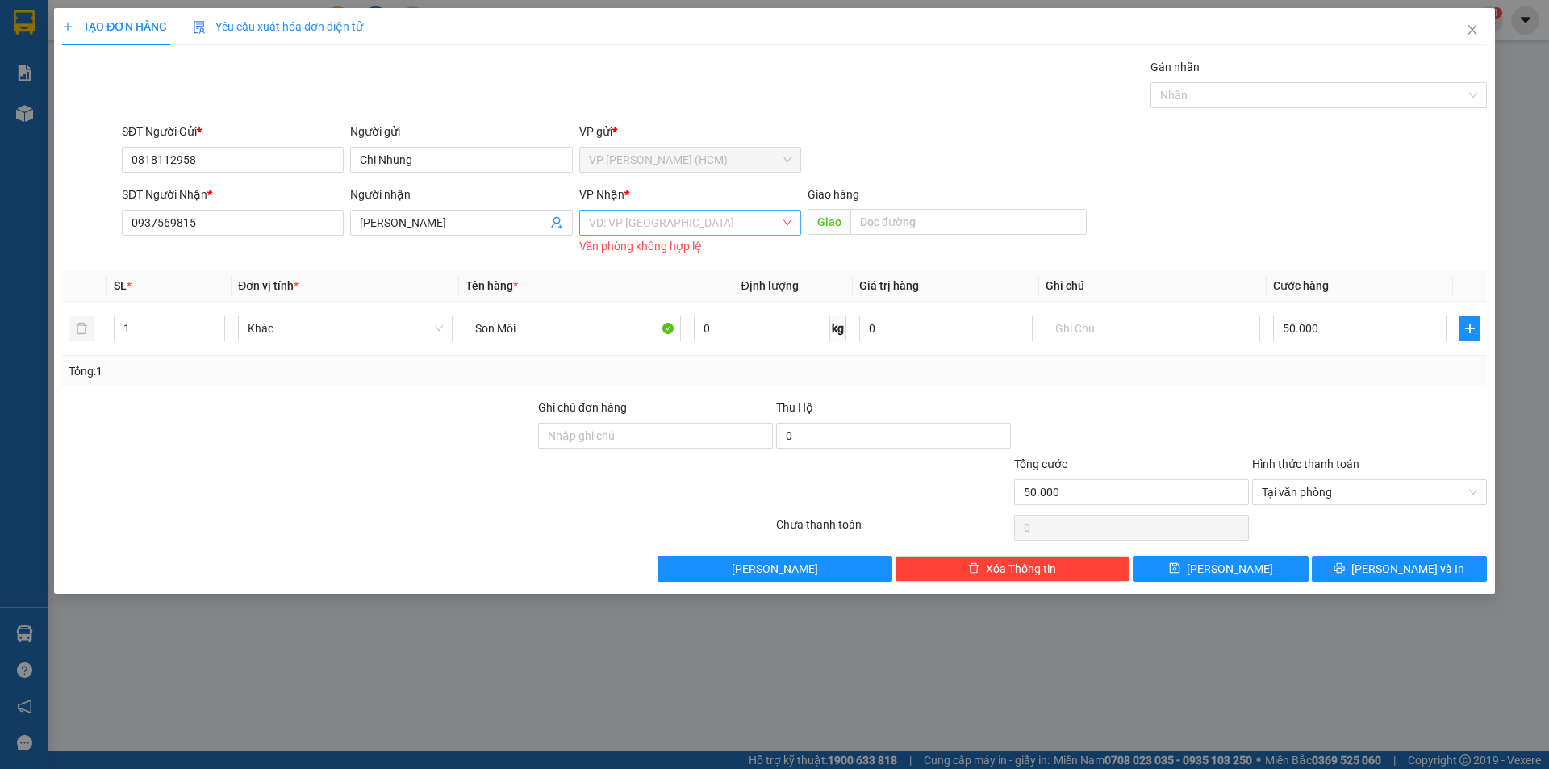
click at [683, 225] on input "search" at bounding box center [684, 223] width 191 height 24
click at [642, 269] on div "VP Đà Lạt" at bounding box center [690, 281] width 222 height 26
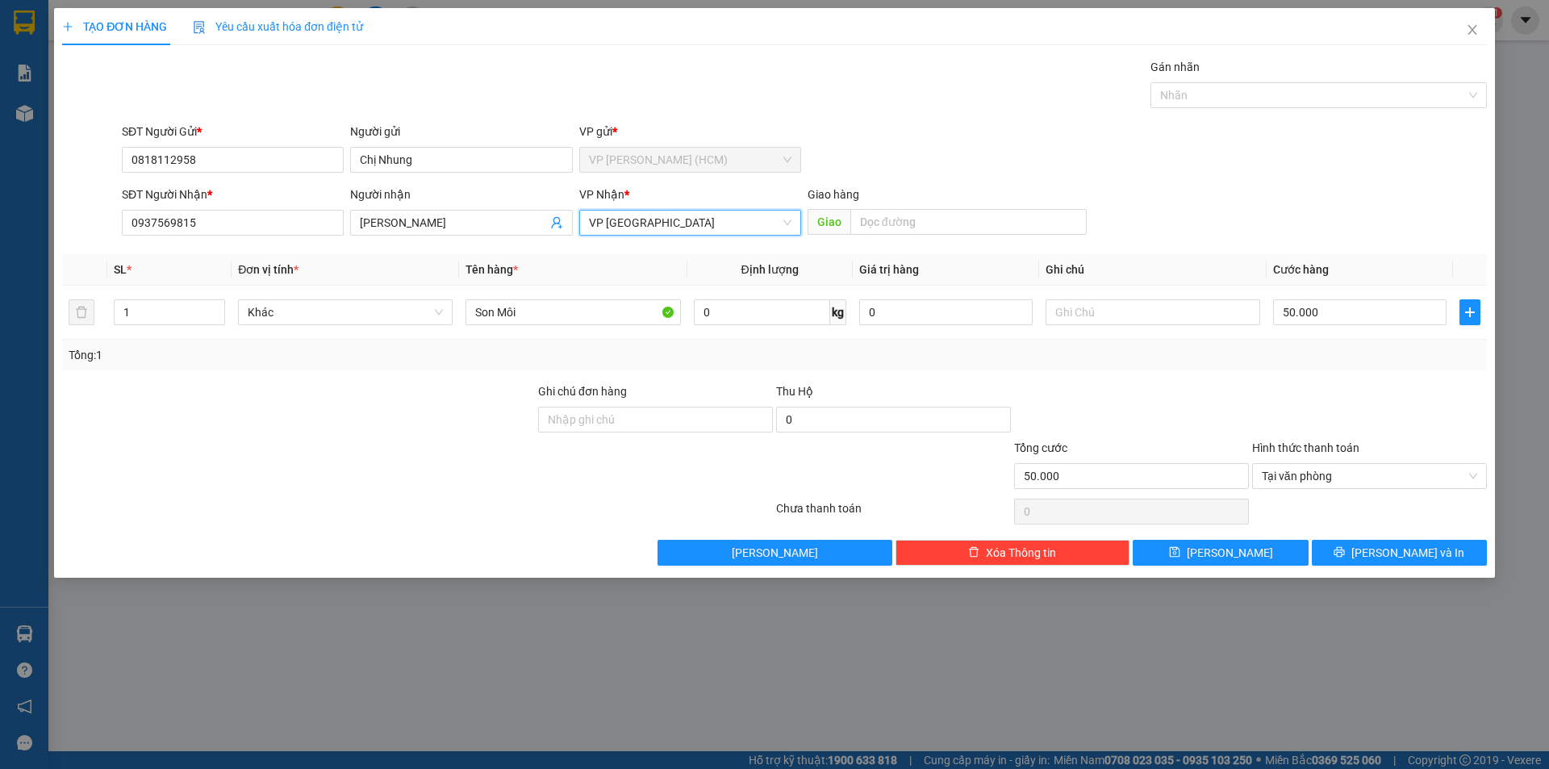
click at [728, 163] on span "VP Hoàng Văn Thụ (HCM)" at bounding box center [690, 160] width 202 height 24
click at [515, 154] on input "Chị Nhung" at bounding box center [461, 160] width 222 height 26
click at [611, 158] on span "VP Hoàng Văn Thụ (HCM)" at bounding box center [690, 160] width 202 height 24
click at [1353, 554] on button "Lưu và In" at bounding box center [1399, 553] width 175 height 26
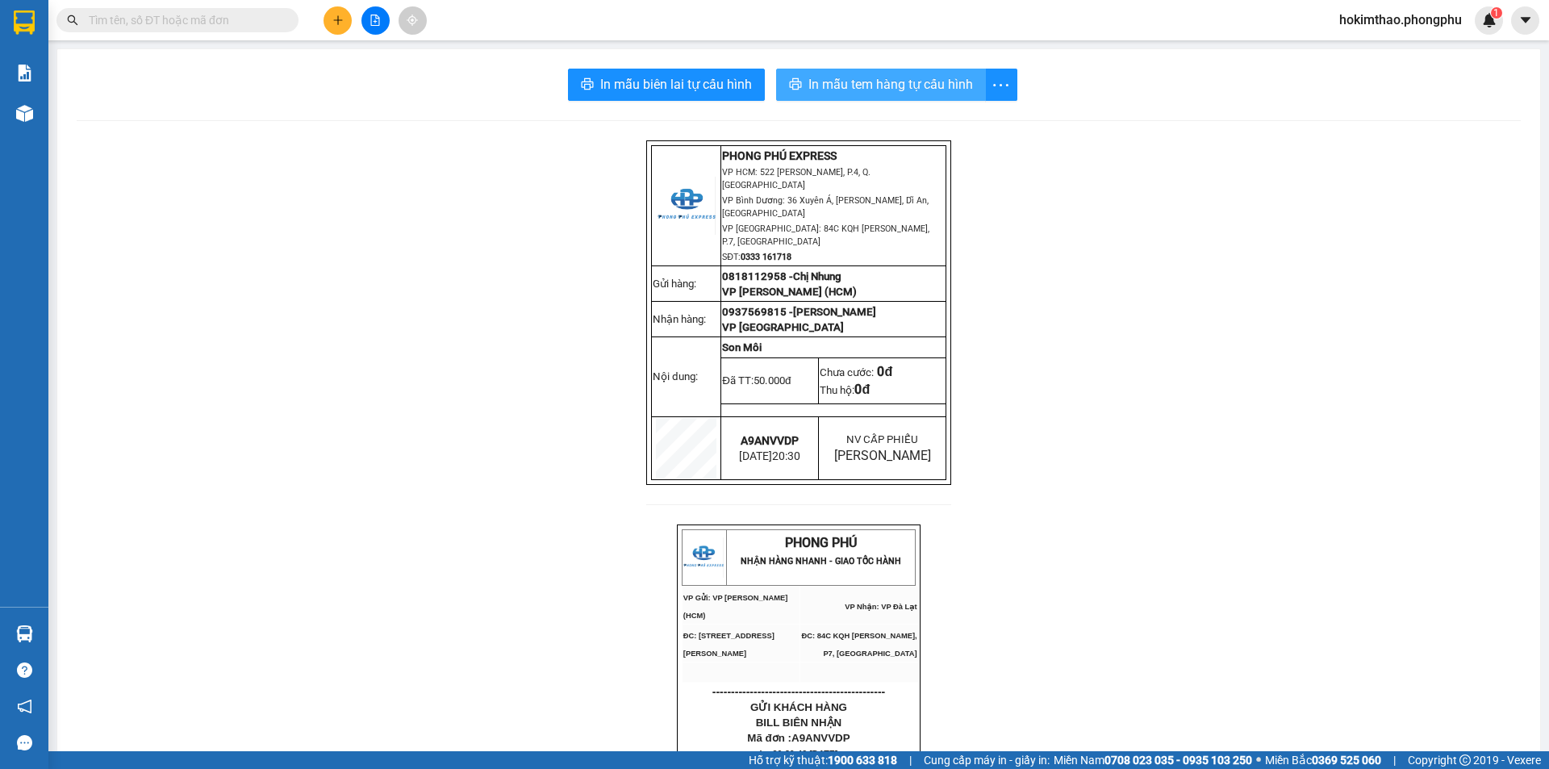
click at [835, 81] on span "In mẫu tem hàng tự cấu hình" at bounding box center [890, 84] width 165 height 20
click at [829, 87] on span "In mẫu tem hàng tự cấu hình" at bounding box center [890, 84] width 165 height 20
click at [852, 86] on span "In mẫu tem hàng tự cấu hình" at bounding box center [890, 84] width 165 height 20
click at [900, 83] on span "In mẫu tem hàng tự cấu hình" at bounding box center [890, 84] width 165 height 20
click at [882, 90] on span "In mẫu tem hàng tự cấu hình" at bounding box center [890, 84] width 165 height 20
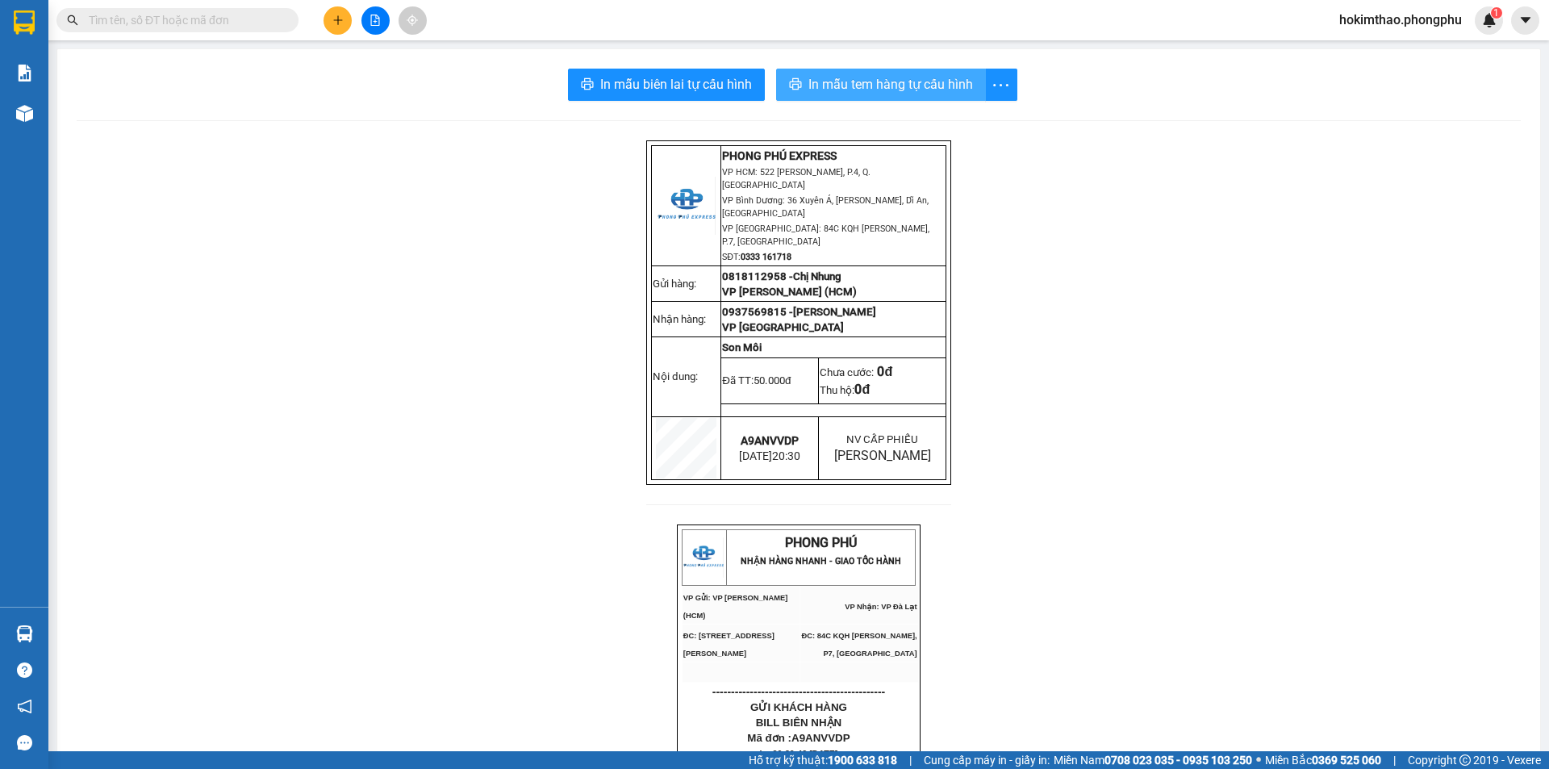
click at [912, 94] on span "In mẫu tem hàng tự cấu hình" at bounding box center [890, 84] width 165 height 20
